Goal: Task Accomplishment & Management: Complete application form

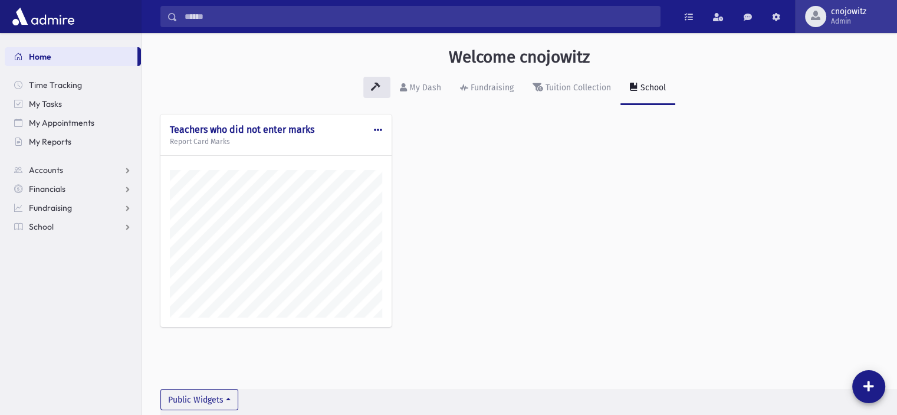
scroll to position [408, 755]
click at [849, 12] on span "cnojowitz" at bounding box center [848, 11] width 35 height 9
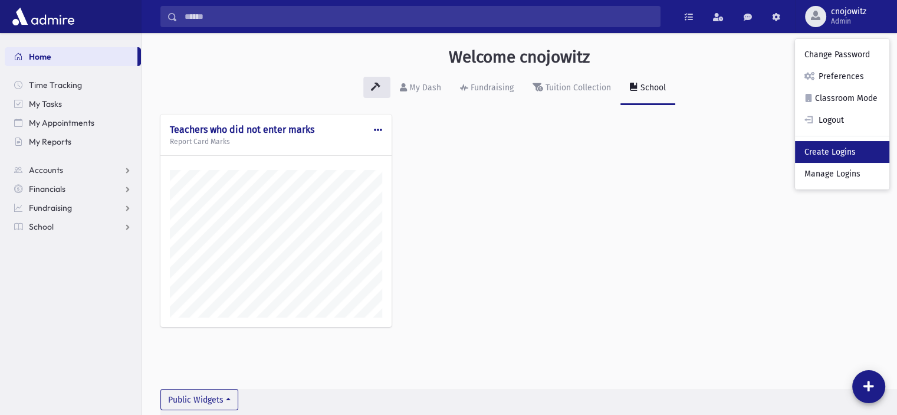
click at [823, 156] on link "Create Logins" at bounding box center [842, 152] width 94 height 22
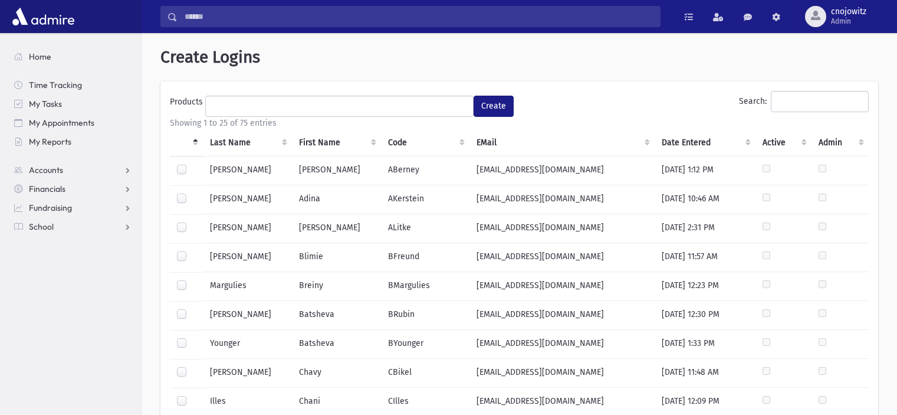
select select
click at [316, 111] on ul at bounding box center [339, 105] width 267 height 18
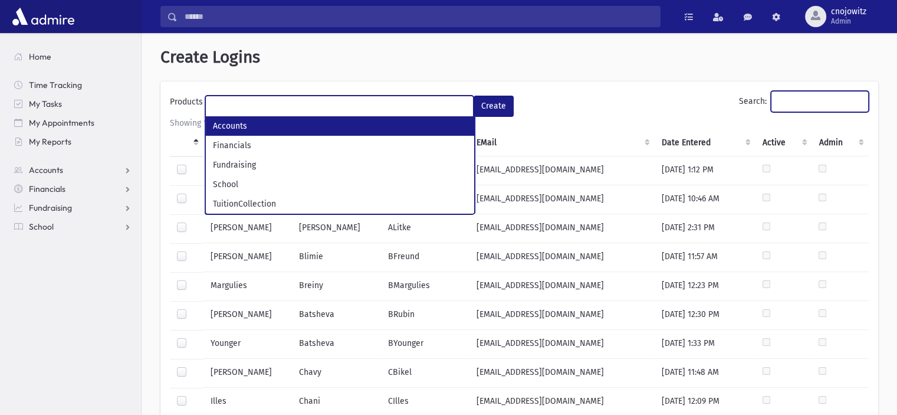
click at [800, 101] on input "Search:" at bounding box center [820, 101] width 98 height 21
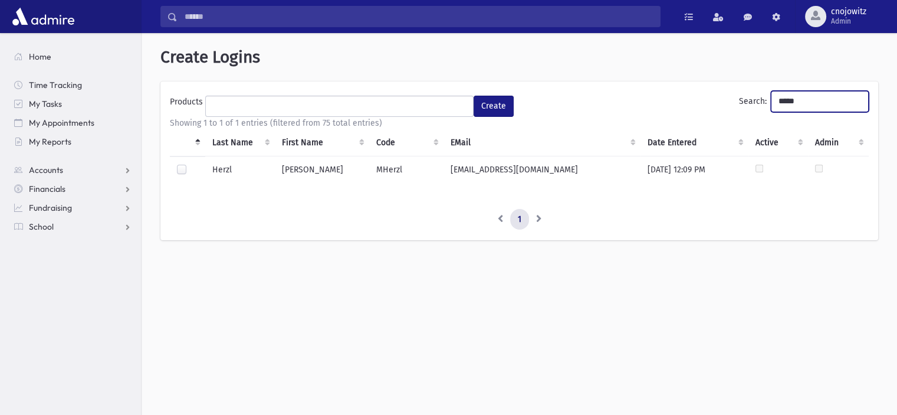
type input "*****"
click at [191, 164] on label at bounding box center [191, 164] width 0 height 0
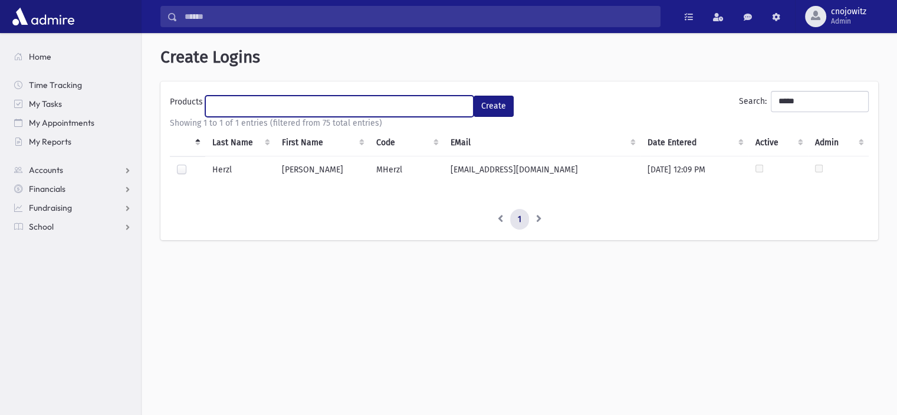
click at [272, 102] on ul at bounding box center [339, 105] width 267 height 18
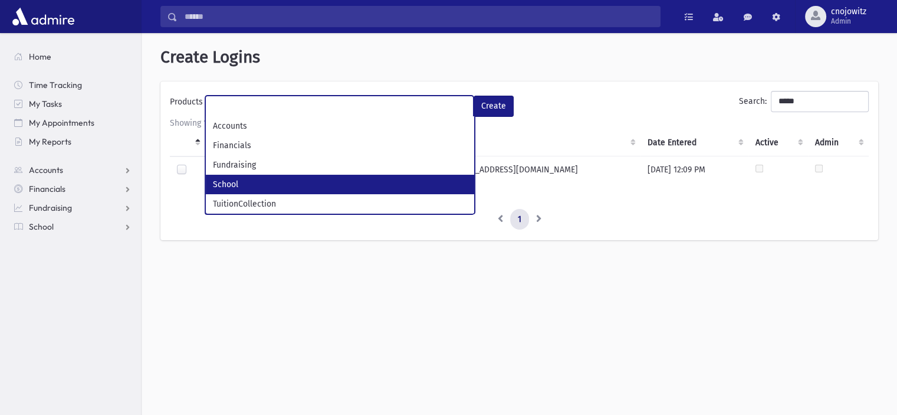
select select "*"
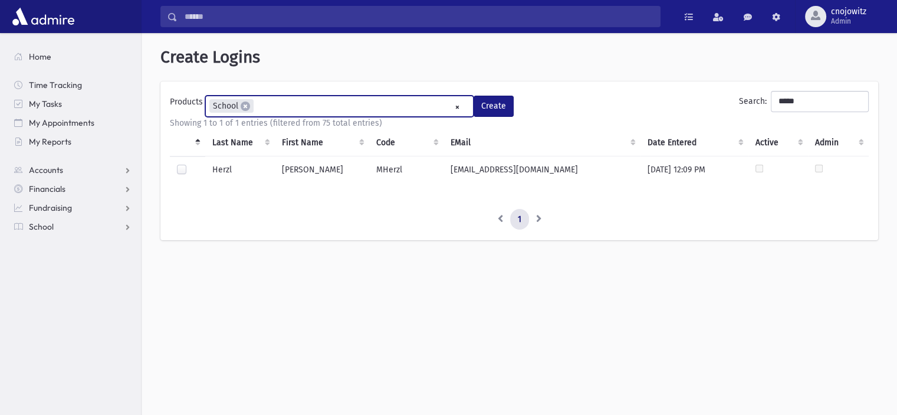
scroll to position [31, 0]
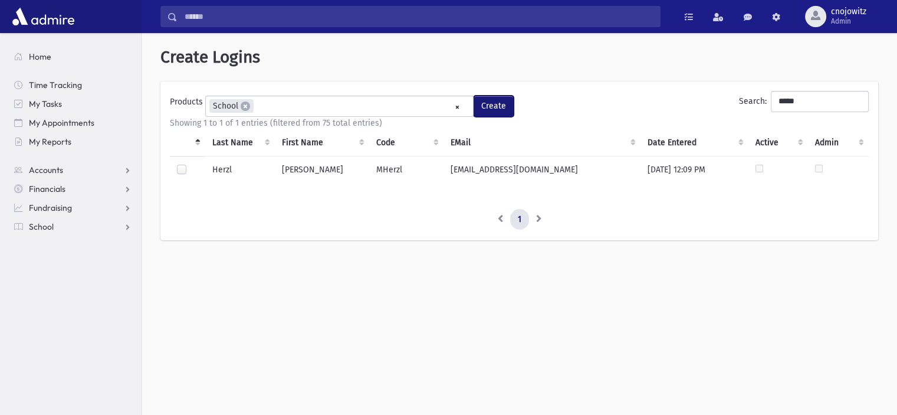
click at [500, 108] on button "Create" at bounding box center [494, 106] width 40 height 21
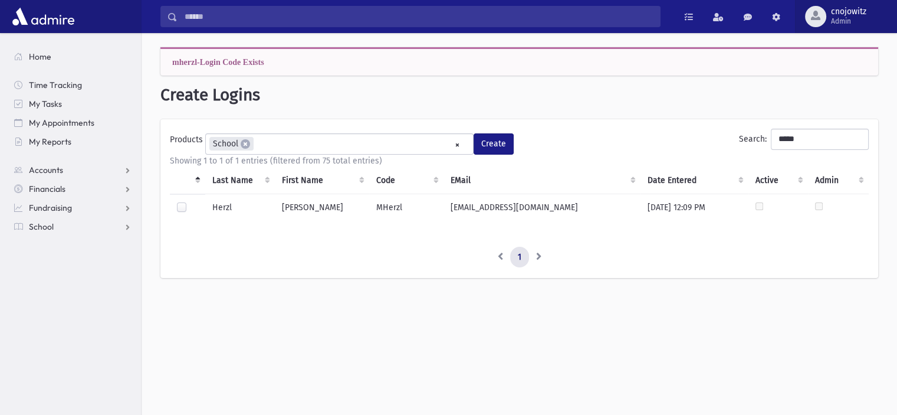
click at [854, 19] on span "Admin" at bounding box center [848, 21] width 35 height 9
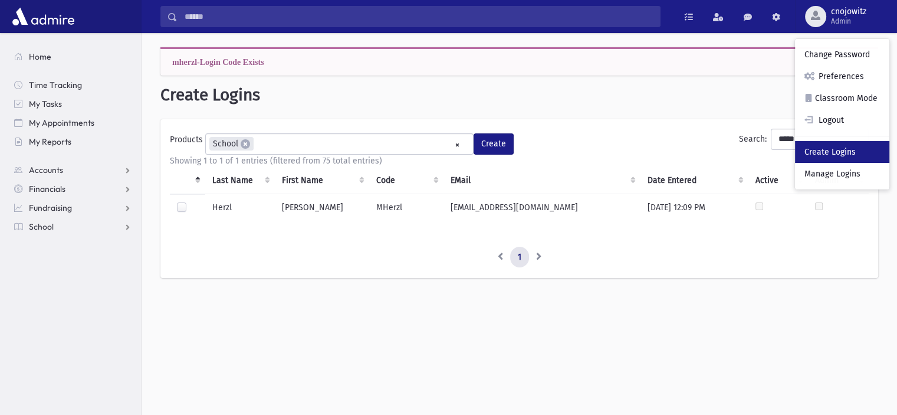
click at [847, 158] on link "Create Logins" at bounding box center [842, 152] width 94 height 22
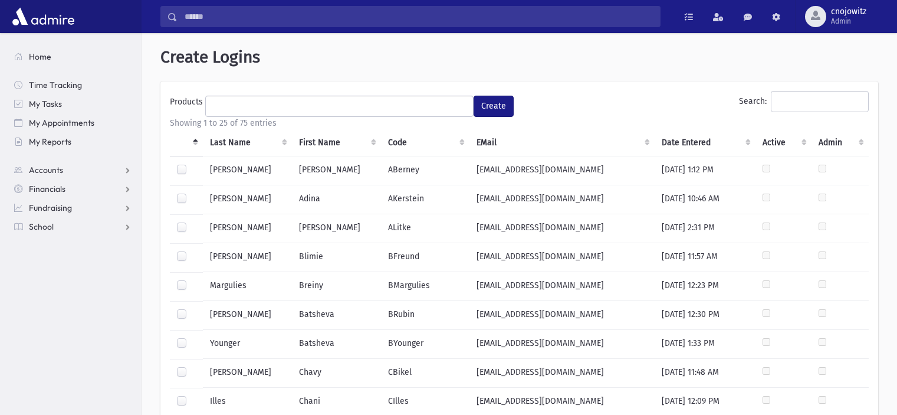
select select
click at [360, 112] on ul at bounding box center [339, 105] width 267 height 18
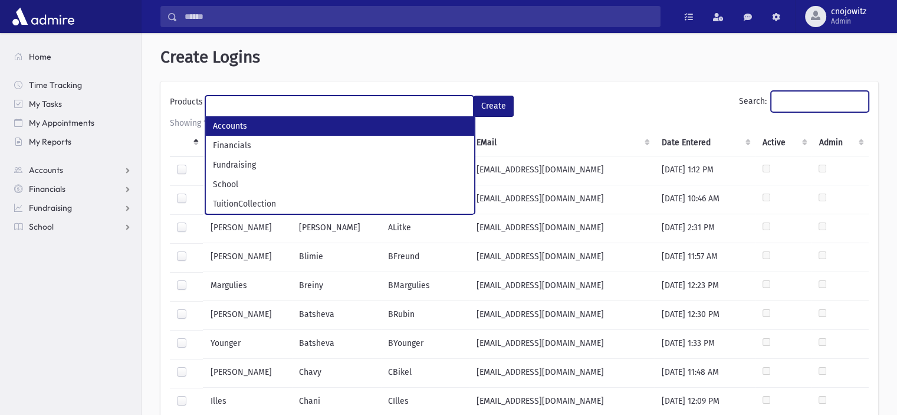
click at [802, 106] on input "Search:" at bounding box center [820, 101] width 98 height 21
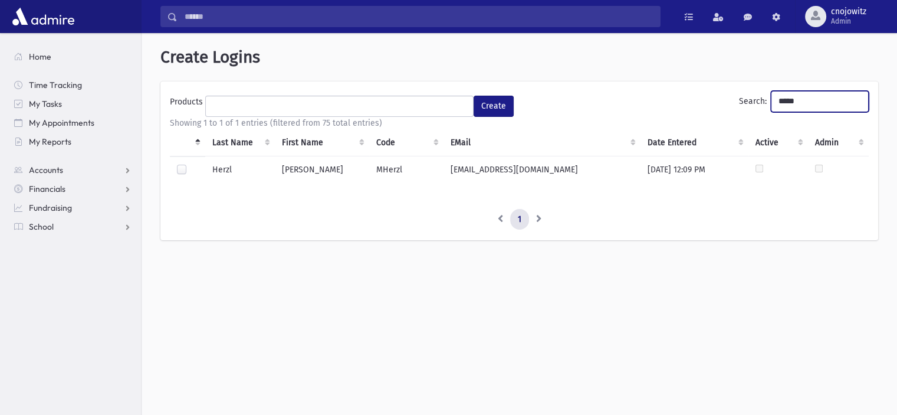
type input "*****"
click at [191, 164] on label at bounding box center [191, 164] width 0 height 0
click at [368, 106] on ul at bounding box center [339, 105] width 267 height 18
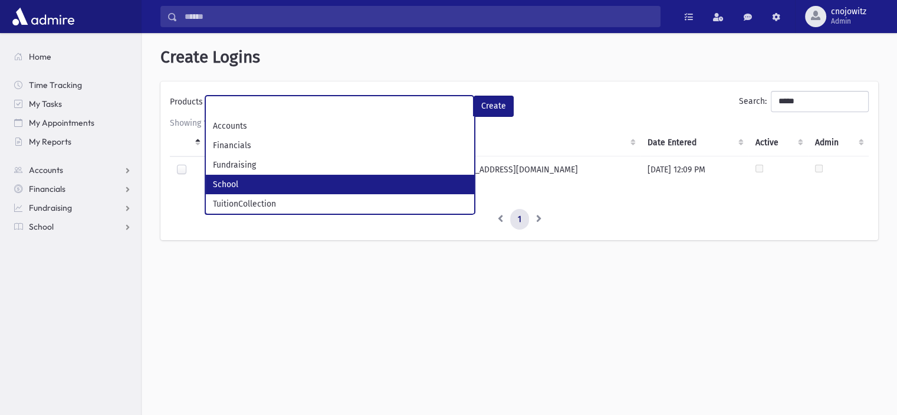
select select "*"
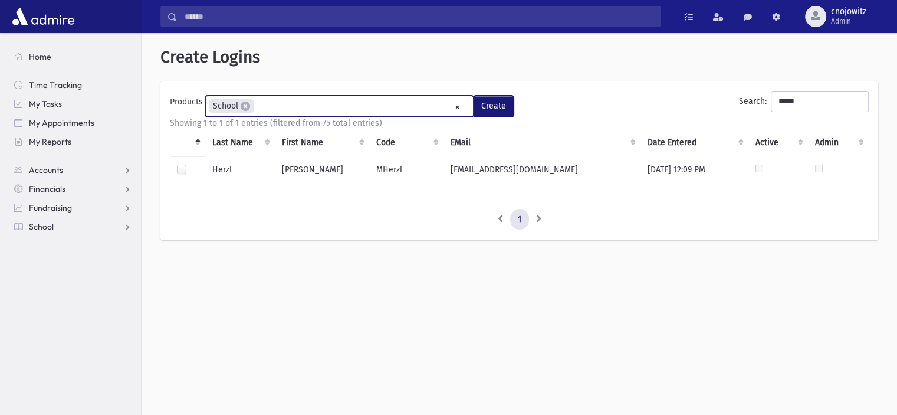
click at [494, 110] on button "Create" at bounding box center [494, 106] width 40 height 21
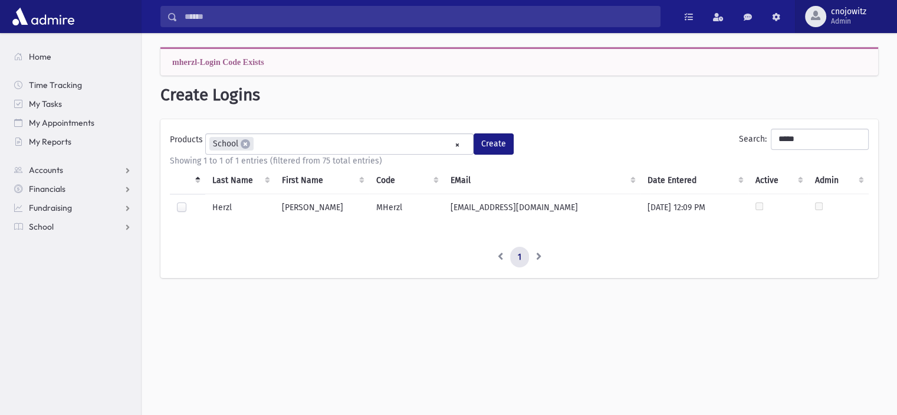
click at [834, 15] on span "cnojowitz" at bounding box center [848, 11] width 35 height 9
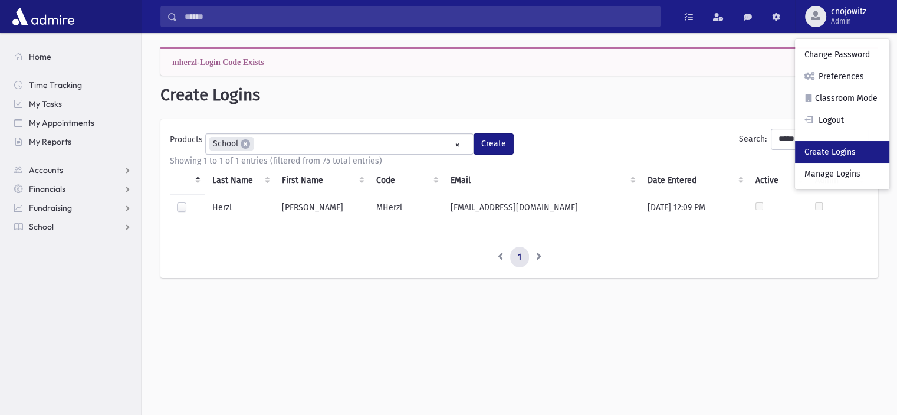
click at [847, 155] on link "Create Logins" at bounding box center [842, 152] width 94 height 22
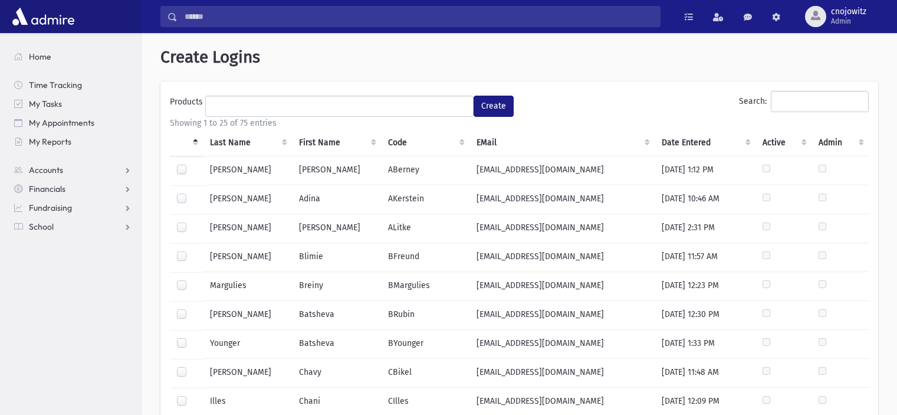
select select
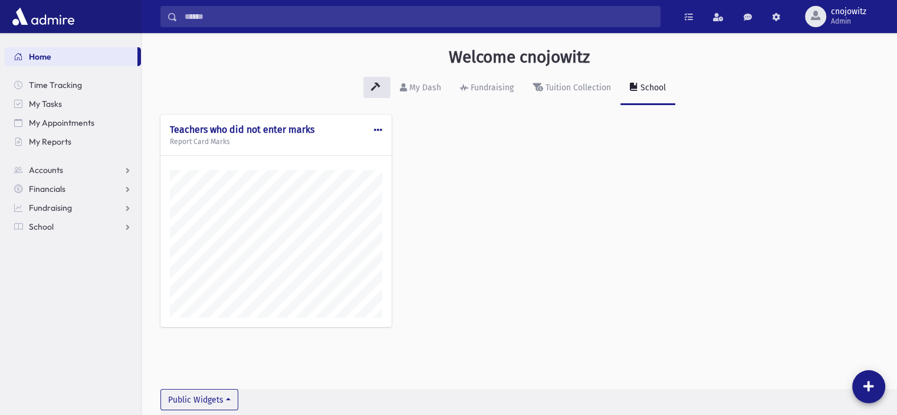
scroll to position [408, 755]
